Goal: Task Accomplishment & Management: Complete application form

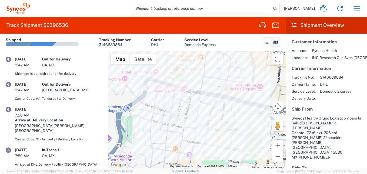
click at [101, 9] on div "[PERSON_NAME] Home Shipment estimator Shipment tracking Desktop shipment reques…" at bounding box center [197, 8] width 335 height 13
click at [352, 9] on button "button" at bounding box center [356, 8] width 13 height 13
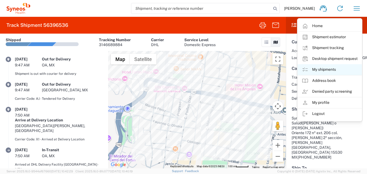
click at [318, 71] on link "My shipments" at bounding box center [330, 69] width 64 height 11
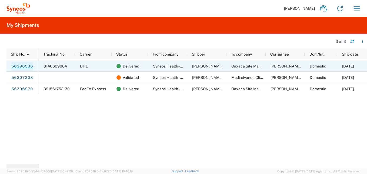
click at [26, 64] on link "56396536" at bounding box center [22, 66] width 22 height 9
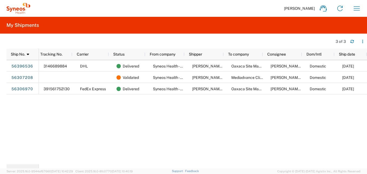
scroll to position [0, 3]
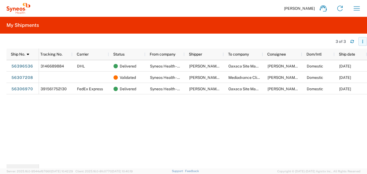
click at [364, 41] on icon "button" at bounding box center [363, 41] width 4 height 4
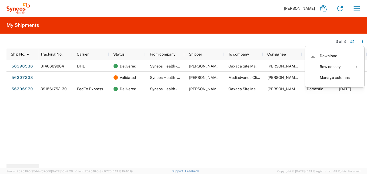
click at [228, 127] on div "3146689884 DHL Delivered Syneos Health - Grupo Logístico y para la Salud [PERSO…" at bounding box center [203, 112] width 328 height 104
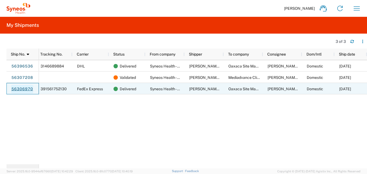
click at [21, 86] on link "56306970" at bounding box center [22, 89] width 22 height 9
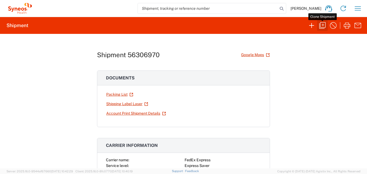
click at [321, 28] on icon "button" at bounding box center [322, 25] width 6 height 6
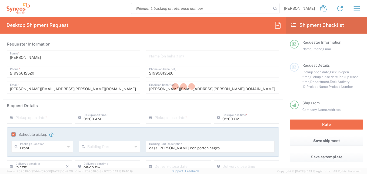
type input "[GEOGRAPHIC_DATA]"
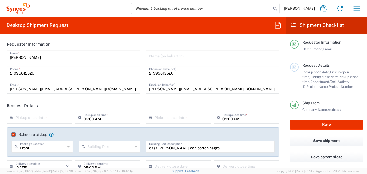
type input "[GEOGRAPHIC_DATA]"
type input "Your Packaging"
type input "[GEOGRAPHIC_DATA]"
type input "7041203"
type input "[GEOGRAPHIC_DATA]"
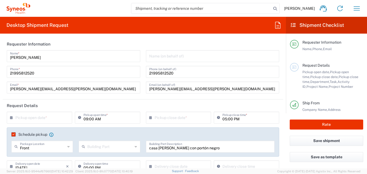
type input "Teva 7041203"
type input "3216"
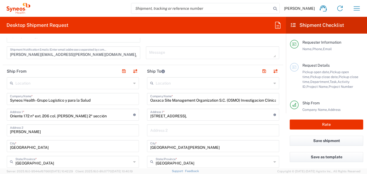
scroll to position [216, 0]
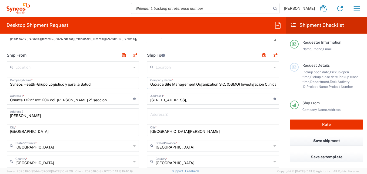
click at [185, 85] on input "Oaxaca Site Management Organization S.C. (OSMO) Investigacion Clinica" at bounding box center [213, 82] width 126 height 9
drag, startPoint x: 149, startPoint y: 84, endPoint x: 274, endPoint y: 82, distance: 125.2
click at [274, 81] on div "Oaxaca Site Management Organization S.C. (OSMO) Investigacion Clinica Company N…" at bounding box center [213, 83] width 132 height 12
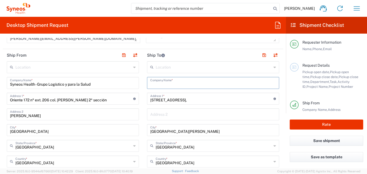
scroll to position [0, 0]
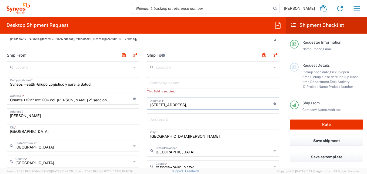
drag, startPoint x: 191, startPoint y: 101, endPoint x: 143, endPoint y: 105, distance: 48.2
click at [143, 105] on main "Location [PERSON_NAME] LLC-[GEOGRAPHIC_DATA] [GEOGRAPHIC_DATA] [GEOGRAPHIC_DATA…" at bounding box center [213, 177] width 140 height 232
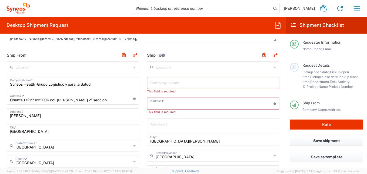
click at [179, 84] on input "text" at bounding box center [213, 82] width 126 height 9
paste input "Mediadvance Clinical"
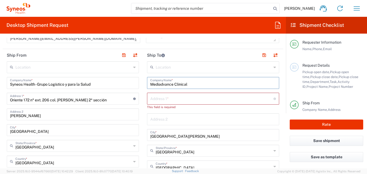
type input "Mediadvance Clinical"
click at [159, 101] on input "text" at bounding box center [211, 97] width 123 height 9
paste input "[PERSON_NAME] 3714 Int 1"
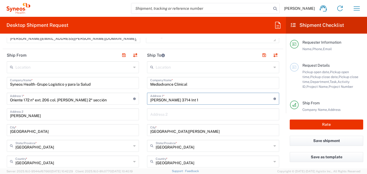
type input "[PERSON_NAME] 3714 Int 1"
drag, startPoint x: 181, startPoint y: 131, endPoint x: 141, endPoint y: 134, distance: 39.6
click at [143, 134] on main "Location [PERSON_NAME] LLC-[GEOGRAPHIC_DATA] [GEOGRAPHIC_DATA] [GEOGRAPHIC_DATA…" at bounding box center [213, 174] width 140 height 227
click at [155, 131] on input "text" at bounding box center [213, 129] width 126 height 9
click at [189, 112] on input "text" at bounding box center [213, 113] width 126 height 9
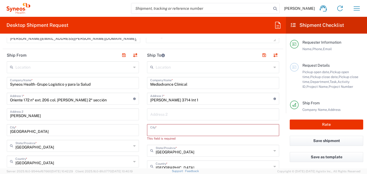
click at [182, 126] on input "text" at bounding box center [213, 129] width 126 height 9
paste input "[GEOGRAPHIC_DATA] , [GEOGRAPHIC_DATA]"
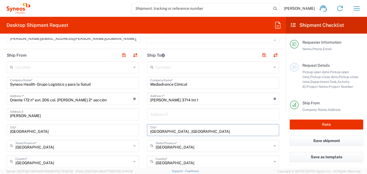
click at [185, 130] on input "[GEOGRAPHIC_DATA] , [GEOGRAPHIC_DATA]" at bounding box center [213, 129] width 126 height 9
type input "[GEOGRAPHIC_DATA] , [GEOGRAPHIC_DATA]"
click at [274, 145] on icon at bounding box center [275, 145] width 2 height 9
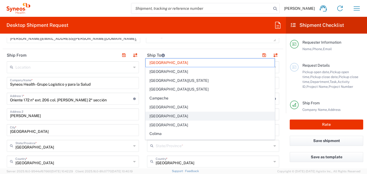
click at [167, 115] on span "[GEOGRAPHIC_DATA]" at bounding box center [210, 116] width 129 height 8
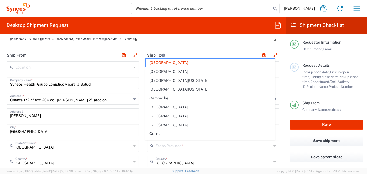
type input "[GEOGRAPHIC_DATA]"
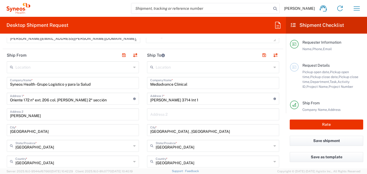
click at [193, 132] on input "[GEOGRAPHIC_DATA] , [GEOGRAPHIC_DATA]" at bounding box center [213, 129] width 126 height 9
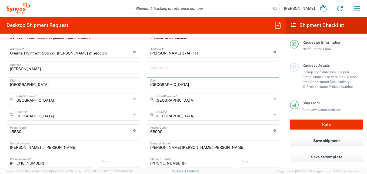
scroll to position [270, 0]
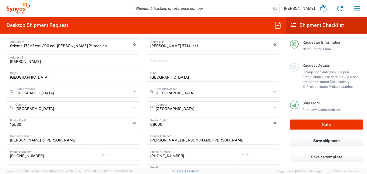
type input "[GEOGRAPHIC_DATA]"
click at [171, 127] on div "Postal Code * Enter Postal Code here" at bounding box center [213, 123] width 132 height 12
type input "6"
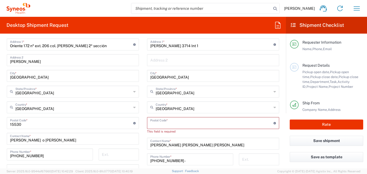
paste input "-31203"
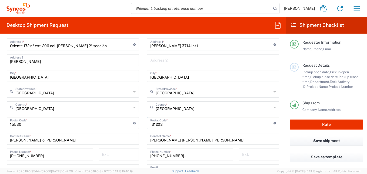
click at [150, 123] on input "undefined" at bounding box center [211, 122] width 123 height 9
type input "31203"
click at [114, 139] on input "[PERSON_NAME] o [PERSON_NAME]" at bounding box center [73, 137] width 126 height 9
drag, startPoint x: 244, startPoint y: 139, endPoint x: 140, endPoint y: 135, distance: 103.9
click at [140, 135] on div "Ship From Location [PERSON_NAME] LLC-[GEOGRAPHIC_DATA] [GEOGRAPHIC_DATA] [GEOGR…" at bounding box center [143, 123] width 281 height 257
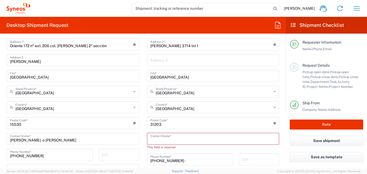
paste input "[PERSON_NAME] [PERSON_NAME]"
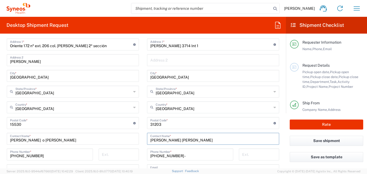
type input "[PERSON_NAME] [PERSON_NAME]"
drag, startPoint x: 182, startPoint y: 153, endPoint x: 141, endPoint y: 151, distance: 42.0
click at [141, 151] on div "Ship From Location [PERSON_NAME] LLC-[GEOGRAPHIC_DATA] [GEOGRAPHIC_DATA] [GEOGR…" at bounding box center [143, 123] width 281 height 257
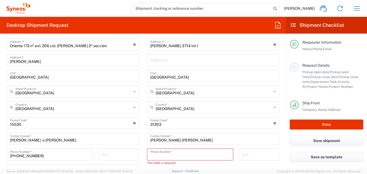
paste input "52--(614)674-0705"
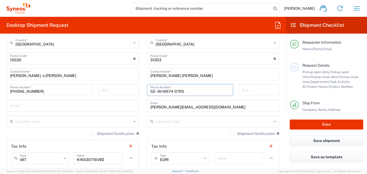
scroll to position [351, 0]
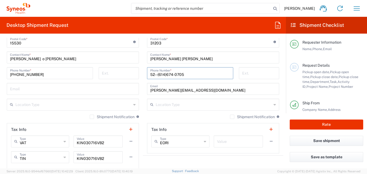
type input "52--(614)674-0705"
drag, startPoint x: 210, startPoint y: 90, endPoint x: 135, endPoint y: 88, distance: 74.9
click at [135, 88] on div "Ship From Location [PERSON_NAME] LLC-[GEOGRAPHIC_DATA] [GEOGRAPHIC_DATA] [GEOGR…" at bounding box center [143, 42] width 281 height 257
paste input "[PERSON_NAME][EMAIL_ADDRESS][PERSON_NAME][DOMAIN_NAME]"
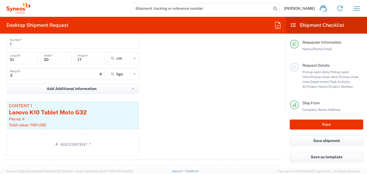
scroll to position [568, 0]
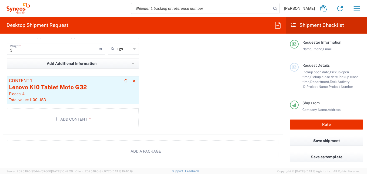
type input "[PERSON_NAME][EMAIL_ADDRESS][PERSON_NAME][DOMAIN_NAME]"
click at [68, 93] on div "Pieces: 4" at bounding box center [73, 93] width 128 height 5
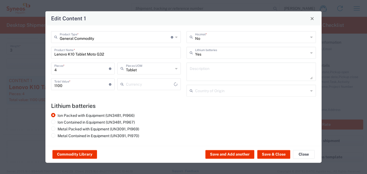
type input "US Dollar"
drag, startPoint x: 108, startPoint y: 54, endPoint x: 41, endPoint y: 54, distance: 66.8
click at [41, 54] on div "Edit Content 1 General Commodity Product Type * Document: Paper document genera…" at bounding box center [183, 87] width 367 height 174
type input "medical devices"
click at [184, 116] on div "Ion Packed with Equipment (UN3481, PI966) Ion Contained in Equipment (UN3481, P…" at bounding box center [183, 126] width 271 height 27
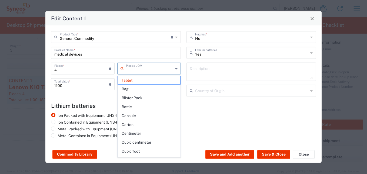
click at [138, 70] on input "text" at bounding box center [149, 67] width 47 height 9
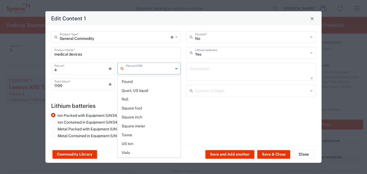
click at [84, 67] on input "4" at bounding box center [81, 67] width 55 height 9
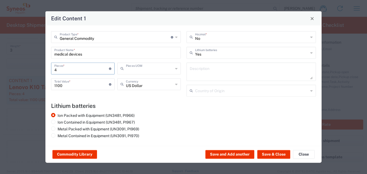
type input "Tablet"
type input "3"
type input "3300"
type input "3"
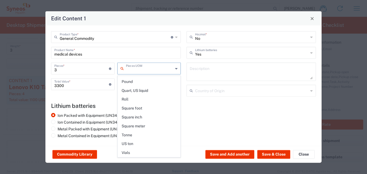
click at [141, 71] on input "text" at bounding box center [149, 67] width 47 height 9
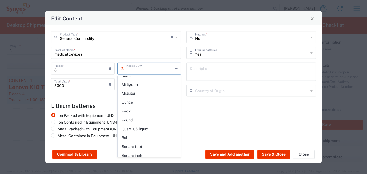
scroll to position [221, 0]
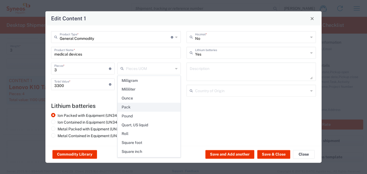
click at [138, 107] on span "Pack" at bounding box center [149, 107] width 62 height 8
type input "Pack"
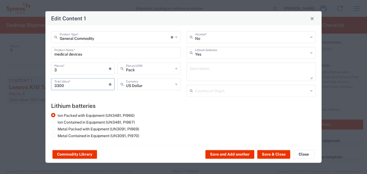
drag, startPoint x: 68, startPoint y: 86, endPoint x: 41, endPoint y: 87, distance: 27.6
click at [41, 87] on div "Edit Content 1 General Commodity Product Type * Document: Paper document genera…" at bounding box center [183, 87] width 367 height 174
type input "1428"
click at [163, 115] on div "Ion Packed with Equipment (UN3481, PI966) Ion Contained in Equipment (UN3481, P…" at bounding box center [115, 126] width 135 height 27
click at [313, 52] on div "Yes Lithium batteries" at bounding box center [252, 53] width 130 height 12
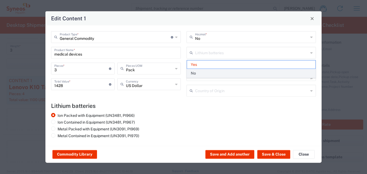
click at [197, 72] on span "No" at bounding box center [251, 73] width 129 height 8
type input "No"
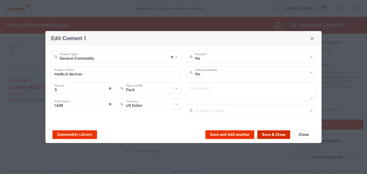
click at [272, 133] on button "Save & Close" at bounding box center [273, 134] width 33 height 9
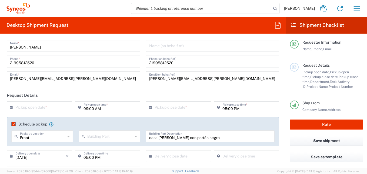
scroll to position [0, 0]
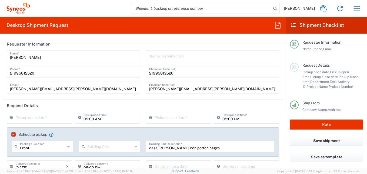
click at [10, 117] on icon at bounding box center [12, 117] width 5 height 9
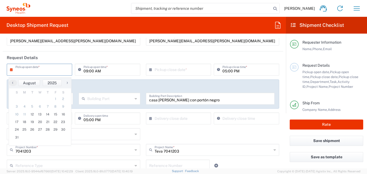
scroll to position [54, 0]
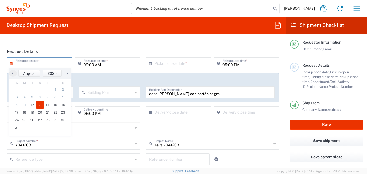
click at [39, 104] on span "13" at bounding box center [40, 105] width 8 height 8
type input "[DATE]"
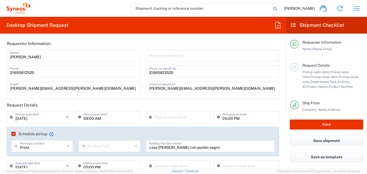
scroll to position [0, 0]
click at [111, 117] on input "09:00 AM" at bounding box center [111, 116] width 54 height 9
click at [98, 119] on input "09:00 AM" at bounding box center [111, 116] width 54 height 9
click at [100, 119] on input "09:00 AM" at bounding box center [111, 116] width 54 height 9
click at [149, 117] on icon at bounding box center [151, 117] width 5 height 9
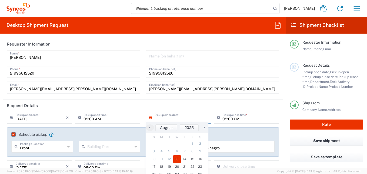
click at [176, 158] on span "13" at bounding box center [177, 159] width 8 height 8
type input "[DATE]"
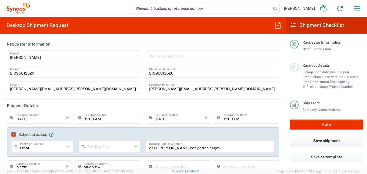
click at [11, 117] on icon at bounding box center [12, 117] width 5 height 9
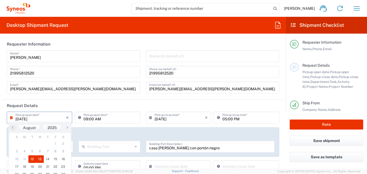
click at [31, 159] on span "12" at bounding box center [32, 159] width 8 height 8
type input "[DATE]"
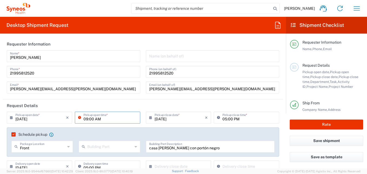
click at [108, 121] on input "09:00 AM" at bounding box center [111, 116] width 54 height 9
click at [108, 119] on input "09:00 AM" at bounding box center [111, 116] width 54 height 9
type input "0"
click at [233, 119] on input "05:00 PM" at bounding box center [250, 116] width 54 height 9
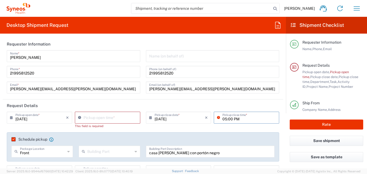
click at [253, 119] on input "05:00 PM" at bounding box center [250, 116] width 54 height 9
click at [241, 120] on input "05:00 PM" at bounding box center [250, 116] width 54 height 9
drag, startPoint x: 238, startPoint y: 120, endPoint x: 218, endPoint y: 119, distance: 20.6
click at [218, 120] on div "05:00 PM Pickup close time *" at bounding box center [246, 117] width 65 height 12
click at [102, 99] on header "Request Details" at bounding box center [143, 105] width 281 height 12
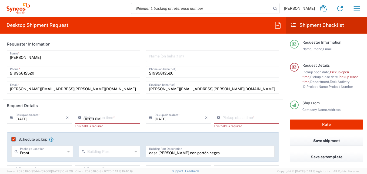
click at [97, 120] on input "06:00 PM" at bounding box center [111, 116] width 54 height 9
type input "05:00 PM"
click at [116, 103] on header "Request Details" at bounding box center [143, 105] width 281 height 12
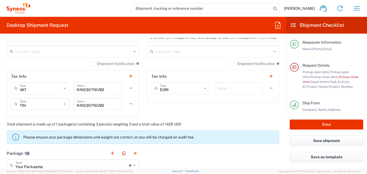
scroll to position [433, 0]
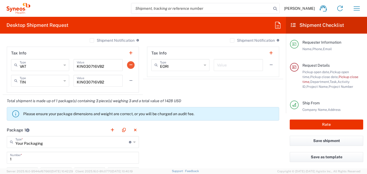
click at [127, 65] on button "button" at bounding box center [131, 65] width 8 height 8
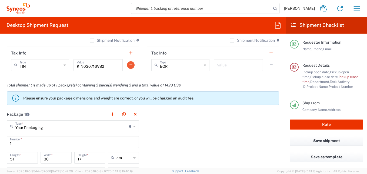
click at [129, 65] on button "button" at bounding box center [131, 65] width 8 height 8
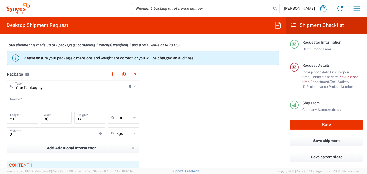
scroll to position [487, 0]
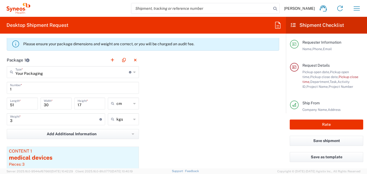
click at [12, 121] on input "3" at bounding box center [54, 118] width 89 height 9
type input "2"
click at [16, 103] on input "51" at bounding box center [22, 102] width 25 height 9
type input "5"
type input "35"
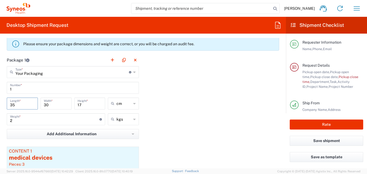
click at [88, 104] on input "17" at bounding box center [90, 102] width 25 height 9
type input "13"
click at [180, 109] on div "Package 1 Your Packaging Type * Material used to package goods Your Packaging E…" at bounding box center [143, 129] width 281 height 151
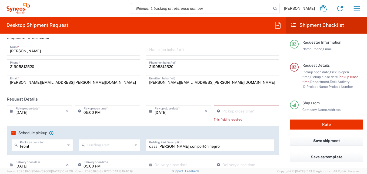
scroll to position [0, 0]
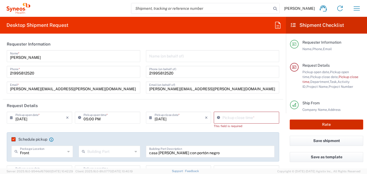
click at [336, 124] on button "Rate" at bounding box center [327, 124] width 74 height 10
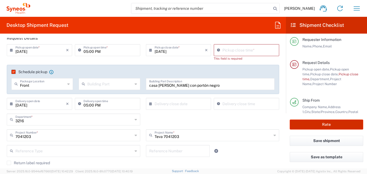
scroll to position [54, 0]
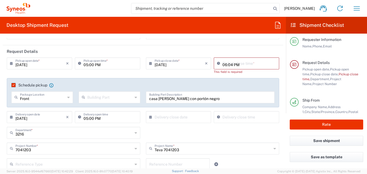
click at [229, 66] on input "06:04 PM" at bounding box center [250, 62] width 54 height 9
click at [238, 64] on input "10:04 PM" at bounding box center [250, 62] width 54 height 9
type input "10:00am"
click at [245, 76] on div "Pickup close time * This field is required" at bounding box center [247, 67] width 68 height 21
click at [245, 64] on input "06:05 PM" at bounding box center [250, 62] width 54 height 9
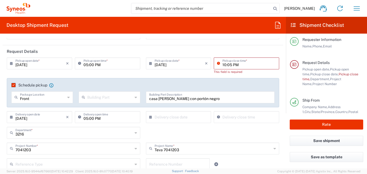
click at [235, 64] on input "10:05 PM" at bounding box center [250, 62] width 54 height 9
type input "10:05 AM"
click at [244, 75] on div "[DATE] × Pickup open date * Cancel Apply 05:00 PM Pickup open time * [DATE] × P…" at bounding box center [143, 91] width 278 height 69
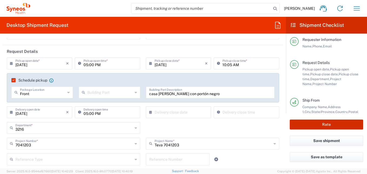
click at [329, 125] on button "Rate" at bounding box center [327, 124] width 74 height 10
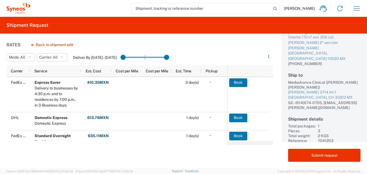
scroll to position [50, 0]
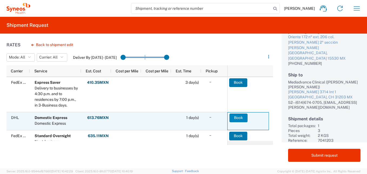
click at [237, 118] on button "Book" at bounding box center [239, 117] width 18 height 9
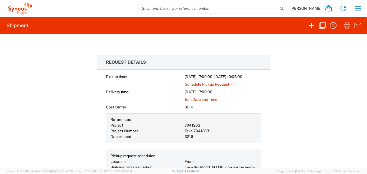
scroll to position [189, 0]
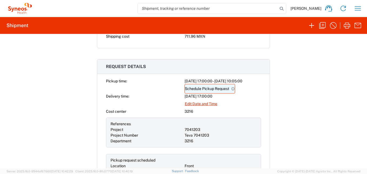
click at [201, 89] on link "Schedule Pickup Request" at bounding box center [210, 88] width 51 height 9
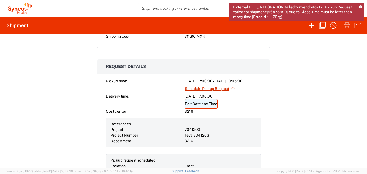
click at [200, 105] on link "Edit Date and Time" at bounding box center [201, 103] width 33 height 9
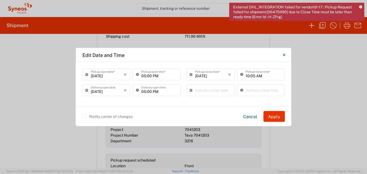
click at [145, 74] on input "05:00 PM" at bounding box center [159, 73] width 36 height 9
type input "06:00 PM"
click at [197, 111] on div "Notify carrier of changes Cancel Apply" at bounding box center [183, 116] width 203 height 11
click at [85, 90] on div "[DATE] × Delivery open date" at bounding box center [106, 90] width 48 height 12
click at [88, 90] on icon at bounding box center [87, 90] width 5 height 9
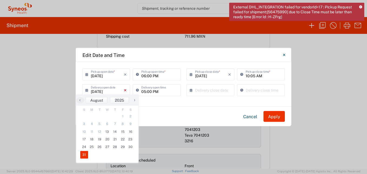
click at [126, 90] on icon "×" at bounding box center [125, 90] width 3 height 9
type input "[DATE]"
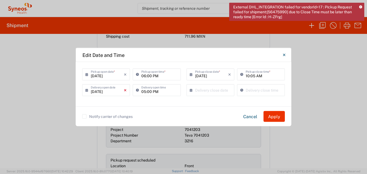
click at [125, 89] on icon "×" at bounding box center [125, 90] width 3 height 9
click at [171, 103] on div "[DATE] × Pickup open date * Cancel Apply 06:00 PM Pickup open time * [DATE] × P…" at bounding box center [184, 84] width 216 height 44
click at [276, 114] on button "Apply" at bounding box center [274, 116] width 21 height 11
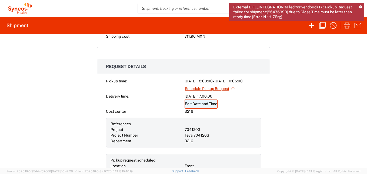
click at [194, 103] on link "Edit Date and Time" at bounding box center [201, 103] width 33 height 9
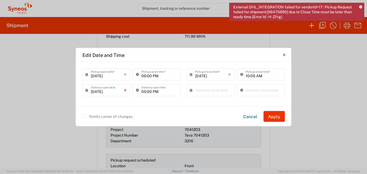
click at [127, 91] on icon "×" at bounding box center [125, 90] width 3 height 9
click at [111, 76] on input "[DATE]" at bounding box center [107, 73] width 33 height 9
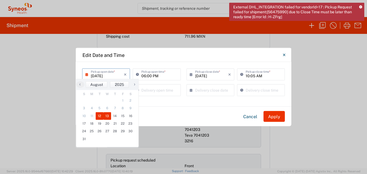
click at [107, 115] on span "13" at bounding box center [108, 116] width 8 height 8
type input "[DATE]"
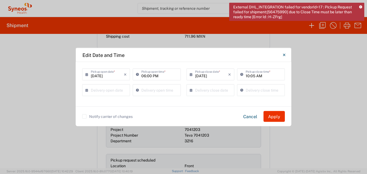
click at [159, 75] on input "06:00 PM" at bounding box center [159, 73] width 36 height 9
drag, startPoint x: 159, startPoint y: 75, endPoint x: 141, endPoint y: 76, distance: 18.4
click at [141, 76] on div "06:00 PM Pickup open time *" at bounding box center [157, 74] width 48 height 12
click at [143, 77] on input at bounding box center [159, 73] width 36 height 9
type input "09:00 AM"
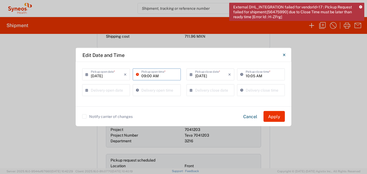
click at [264, 76] on input "10:05 AM" at bounding box center [264, 73] width 36 height 9
click at [205, 53] on div "Edit Date and Time" at bounding box center [184, 55] width 216 height 14
click at [267, 117] on button "Apply" at bounding box center [274, 116] width 21 height 11
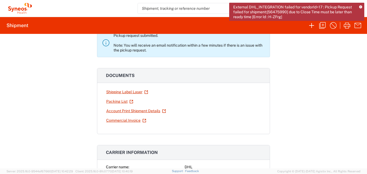
scroll to position [0, 0]
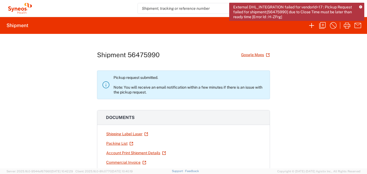
click at [361, 7] on icon at bounding box center [360, 7] width 3 height 3
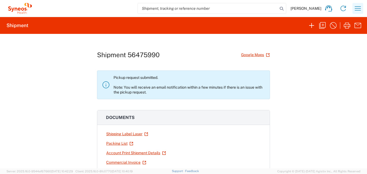
click at [357, 9] on icon "button" at bounding box center [358, 8] width 9 height 9
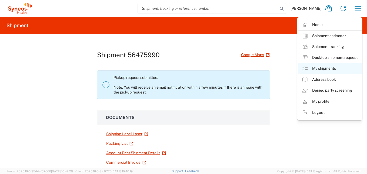
click at [322, 66] on link "My shipments" at bounding box center [330, 68] width 64 height 11
